Goal: Task Accomplishment & Management: Use online tool/utility

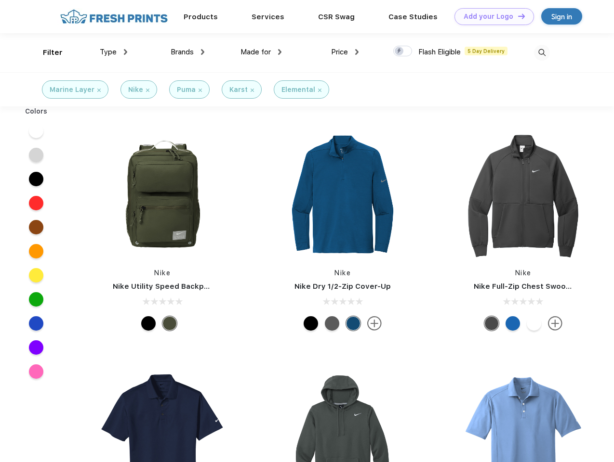
click at [490, 16] on link "Add your Logo Design Tool" at bounding box center [493, 16] width 79 height 17
click at [0, 0] on div "Design Tool" at bounding box center [0, 0] width 0 height 0
click at [517, 16] on link "Add your Logo Design Tool" at bounding box center [493, 16] width 79 height 17
click at [46, 52] on div "Filter" at bounding box center [53, 52] width 20 height 11
click at [114, 52] on span "Type" at bounding box center [108, 52] width 17 height 9
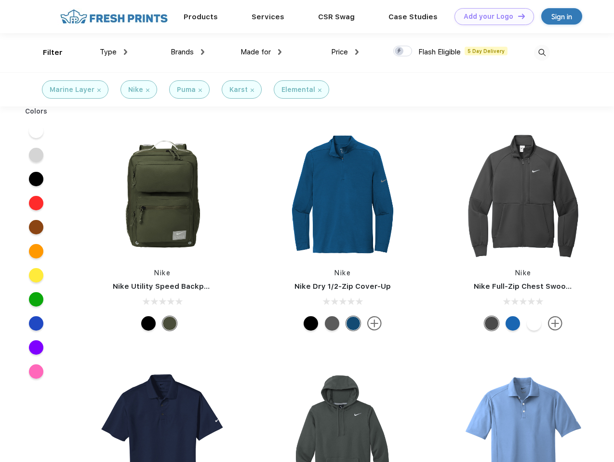
click at [187, 52] on span "Brands" at bounding box center [181, 52] width 23 height 9
click at [261, 52] on span "Made for" at bounding box center [255, 52] width 30 height 9
click at [345, 52] on span "Price" at bounding box center [339, 52] width 17 height 9
click at [403, 52] on div at bounding box center [402, 51] width 19 height 11
click at [399, 52] on input "checkbox" at bounding box center [396, 48] width 6 height 6
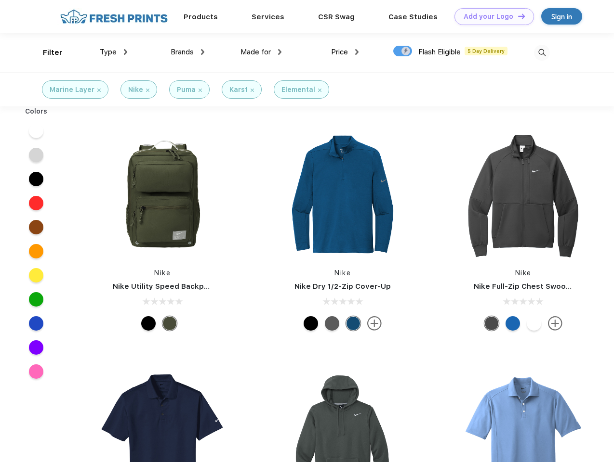
click at [541, 52] on img at bounding box center [542, 53] width 16 height 16
